Goal: Find specific page/section: Find specific page/section

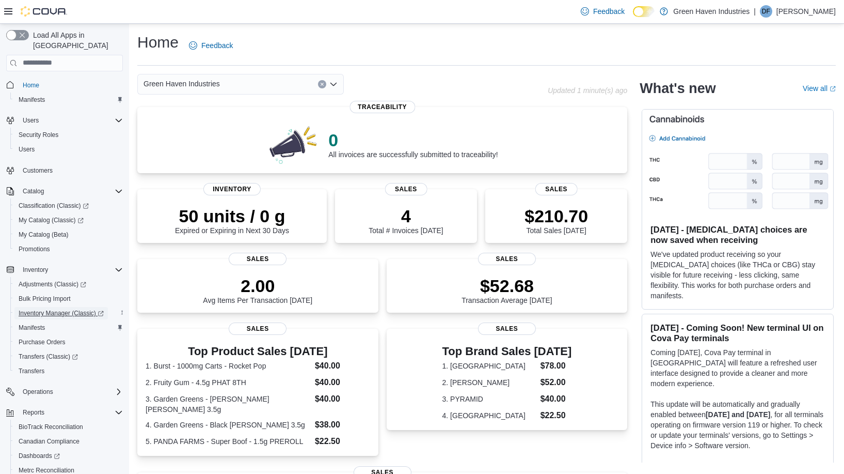
click at [72, 309] on span "Inventory Manager (Classic)" at bounding box center [61, 313] width 85 height 8
click at [48, 309] on span "Inventory Manager (Classic)" at bounding box center [61, 313] width 85 height 8
